Goal: Check status: Check status

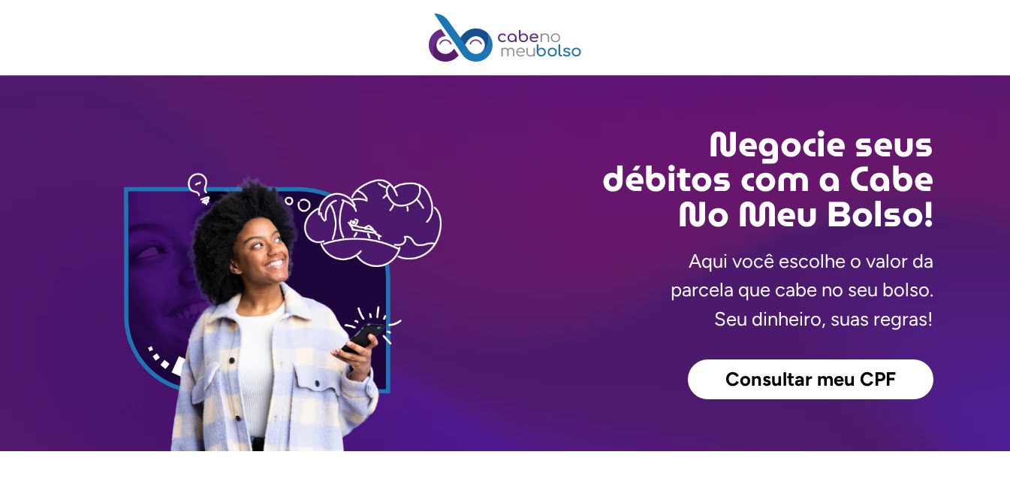
click at [802, 379] on span "Consultar meu CPF" at bounding box center [811, 380] width 171 height 20
click at [785, 357] on div "Negocie seus débitos com a Cabe No Meu Bolso! Aqui você escolhe o valor da parc…" at bounding box center [720, 263] width 428 height 376
click at [792, 381] on span "Consultar meu CPF" at bounding box center [811, 380] width 171 height 20
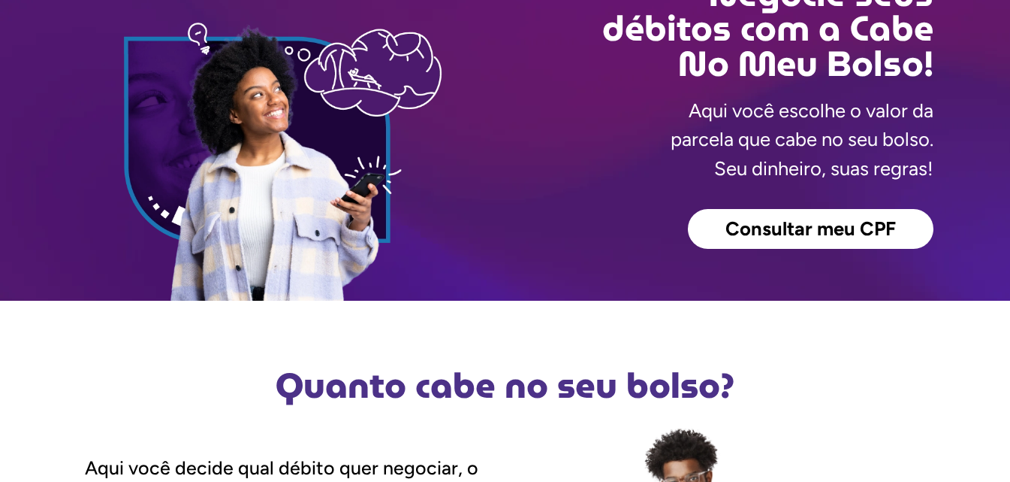
scroll to position [75, 0]
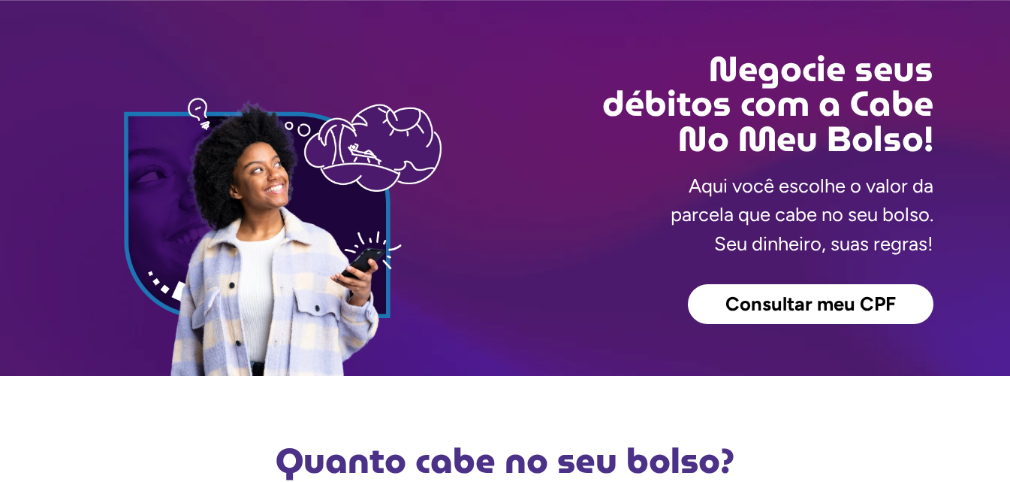
click at [774, 301] on span "Consultar meu CPF" at bounding box center [811, 304] width 171 height 20
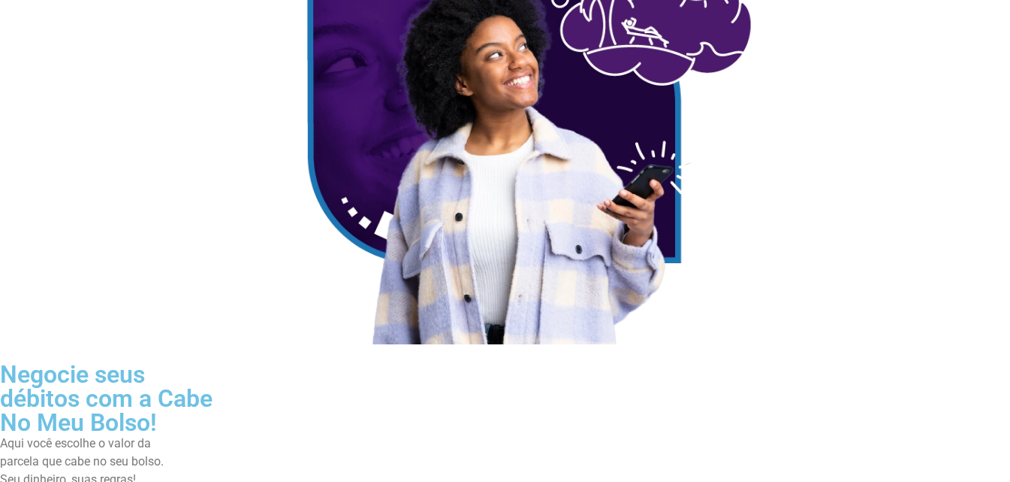
scroll to position [376, 0]
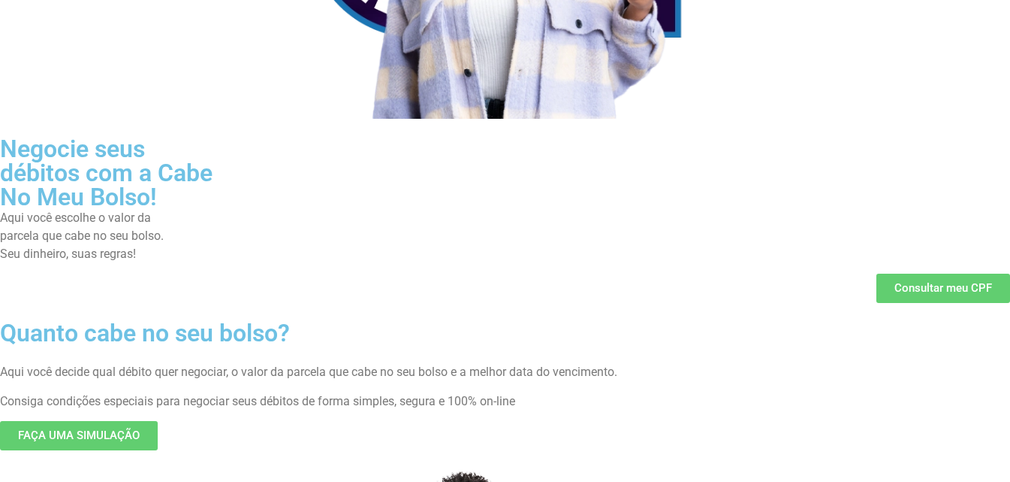
click at [922, 293] on span "Consultar meu CPF" at bounding box center [944, 287] width 98 height 11
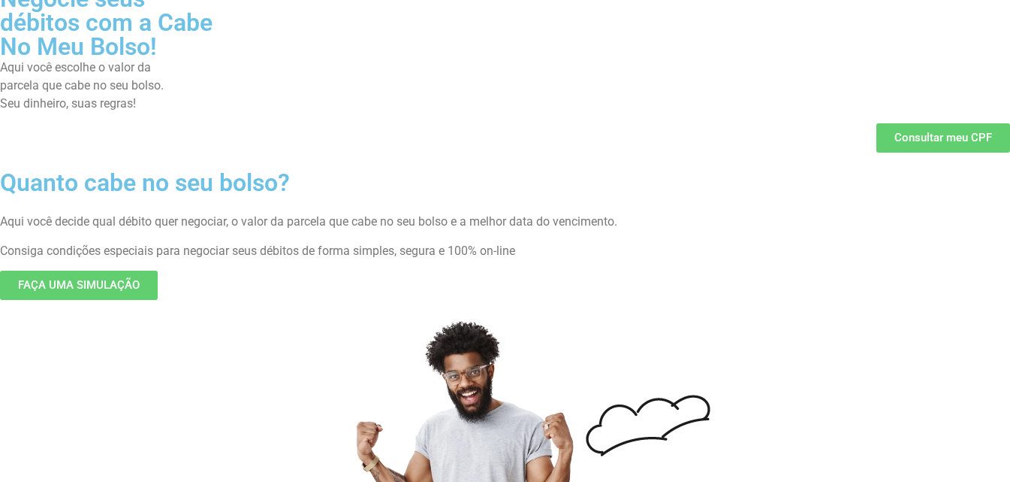
scroll to position [601, 0]
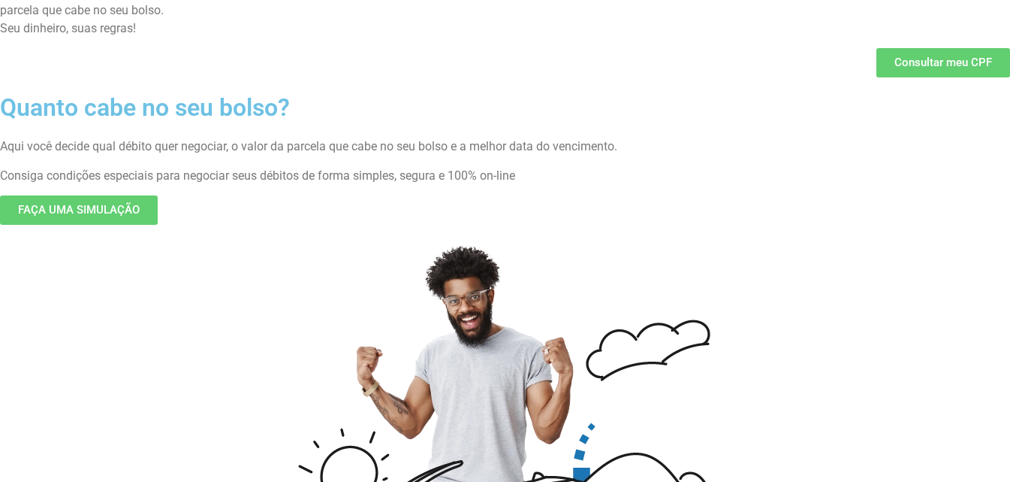
click at [920, 62] on span "Consultar meu CPF" at bounding box center [944, 62] width 98 height 11
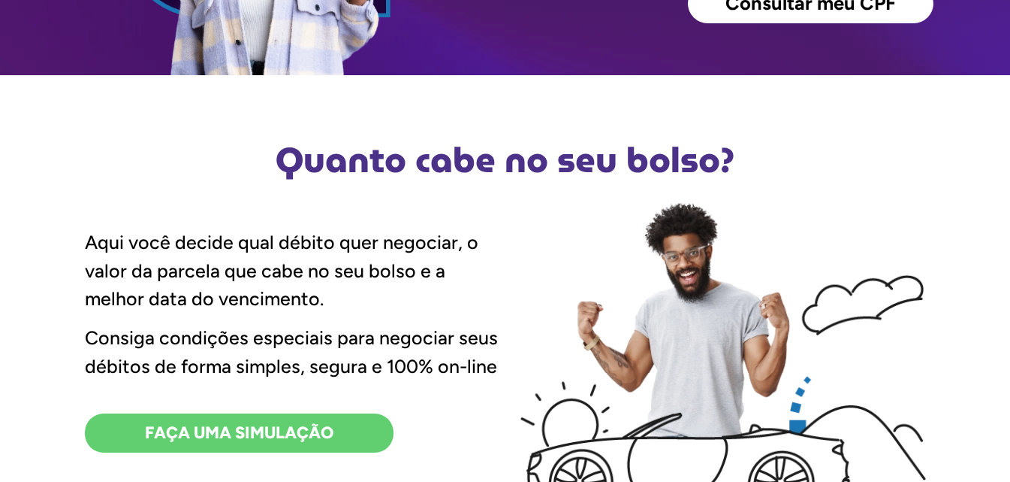
scroll to position [300, 0]
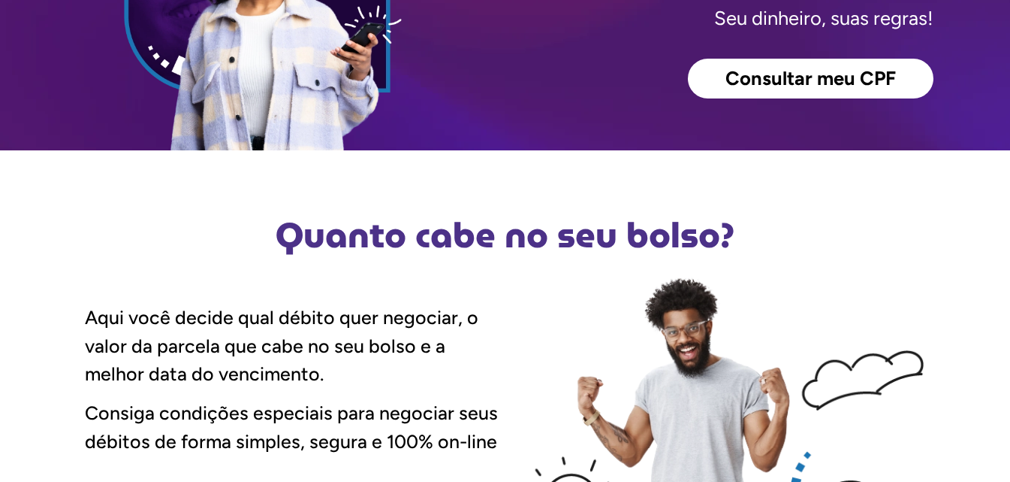
click at [768, 76] on span "Consultar meu CPF" at bounding box center [811, 79] width 171 height 20
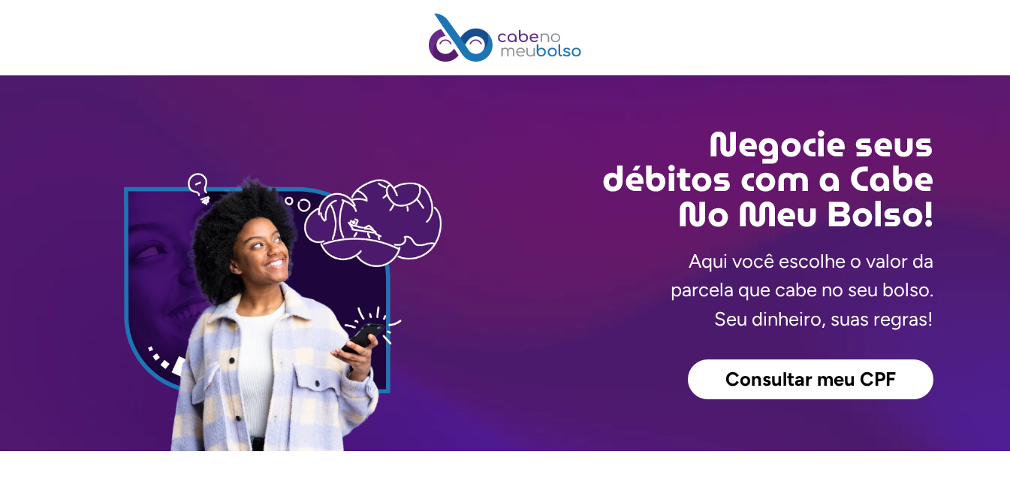
click at [766, 374] on span "Consultar meu CPF" at bounding box center [811, 380] width 171 height 20
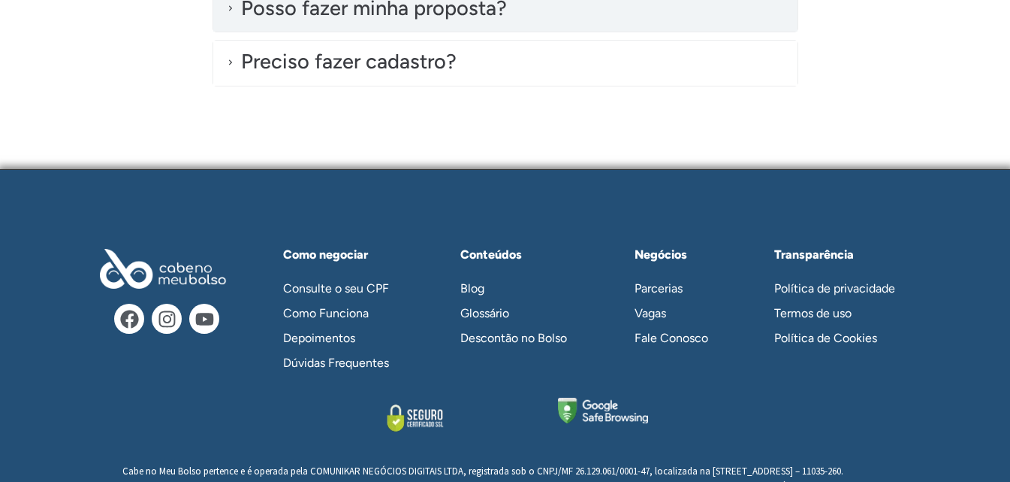
scroll to position [4503, 0]
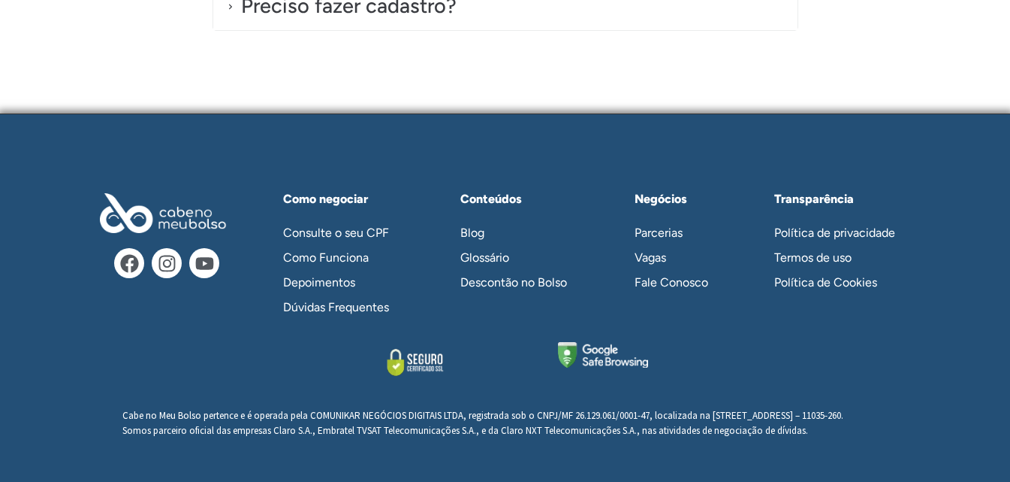
click at [355, 222] on link "Consulte o seu CPF" at bounding box center [343, 232] width 151 height 25
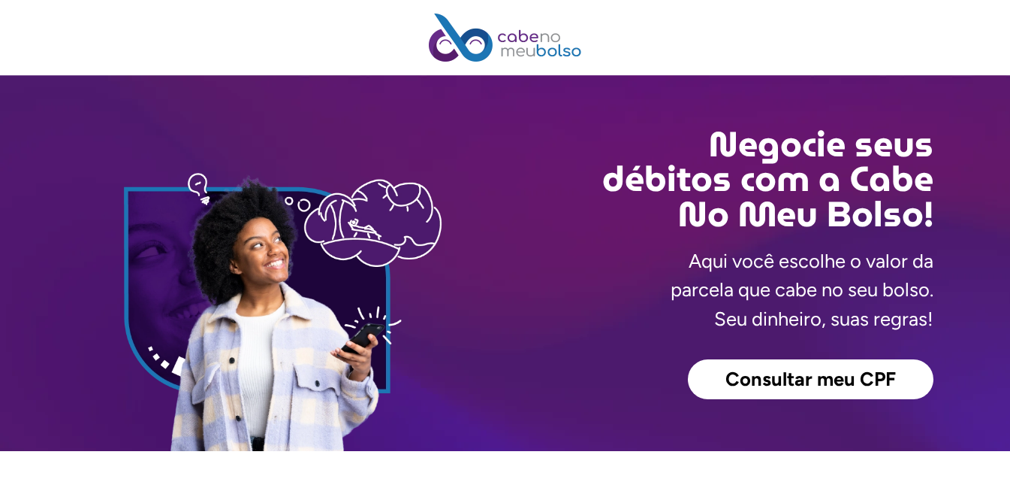
click at [422, 238] on img at bounding box center [265, 307] width 428 height 285
click at [820, 379] on span "Consultar meu CPF" at bounding box center [811, 380] width 171 height 20
